Goal: Transaction & Acquisition: Purchase product/service

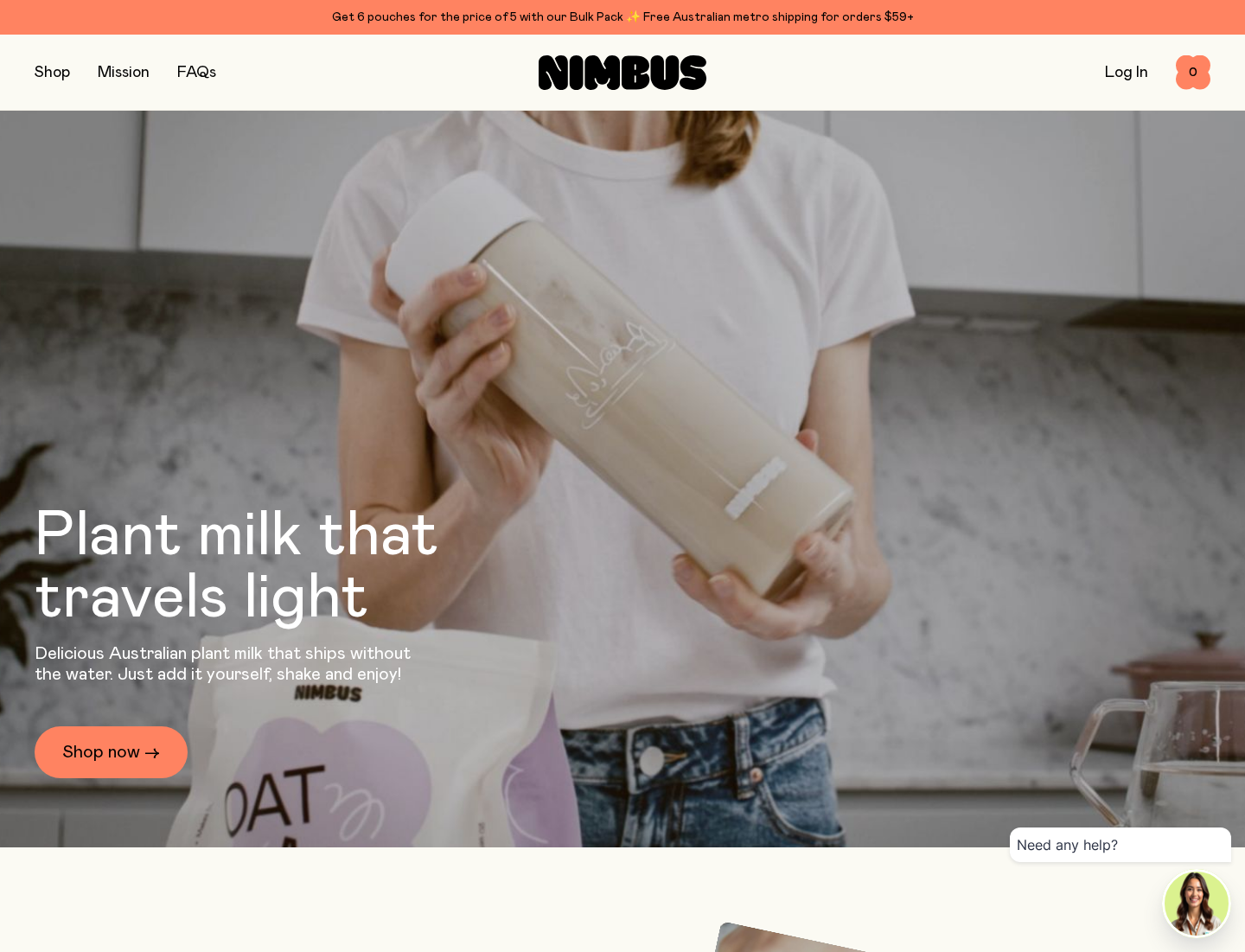
click at [61, 73] on button "button" at bounding box center [51, 72] width 35 height 24
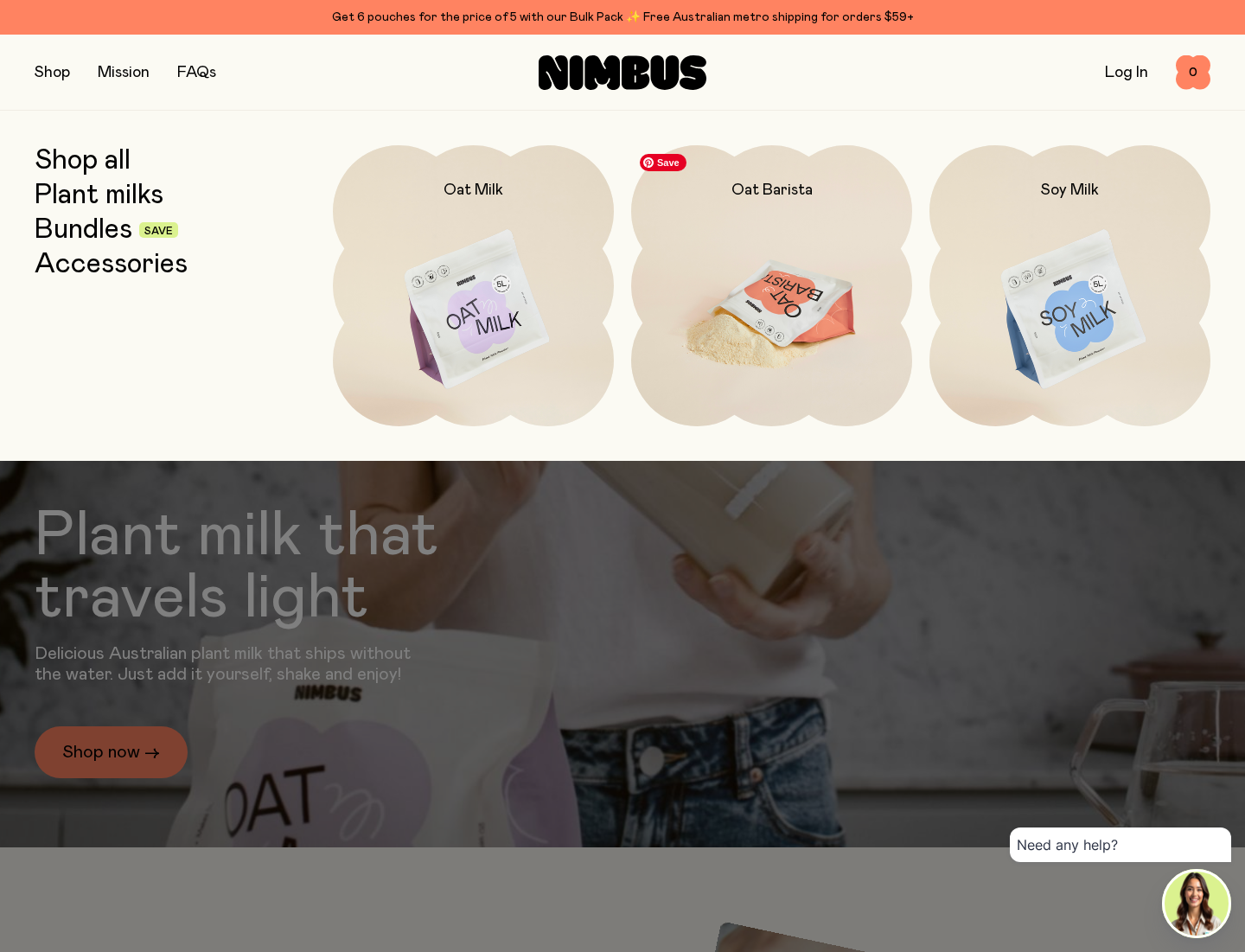
click at [829, 206] on img at bounding box center [772, 311] width 281 height 331
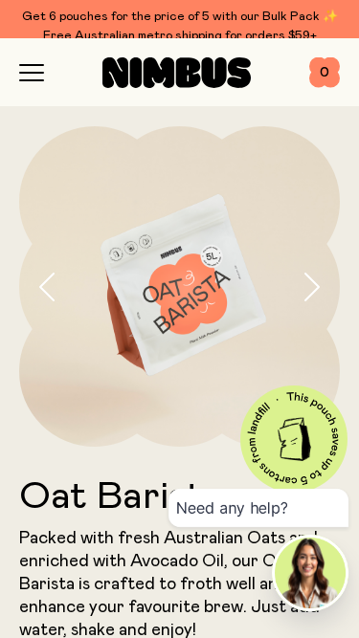
click at [107, 602] on p "Packed with fresh Australian Oats and enriched with Avocado Oil, our Oat Barist…" at bounding box center [179, 584] width 321 height 115
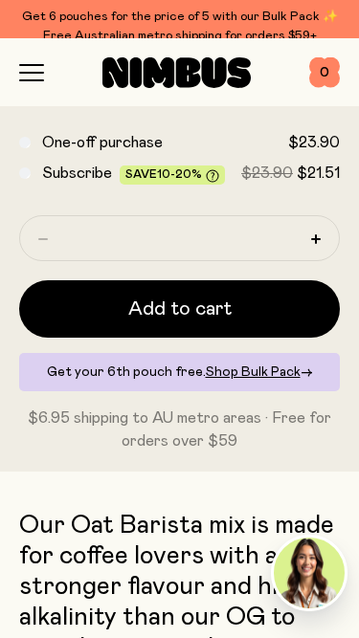
scroll to position [708, 0]
